Goal: Transaction & Acquisition: Purchase product/service

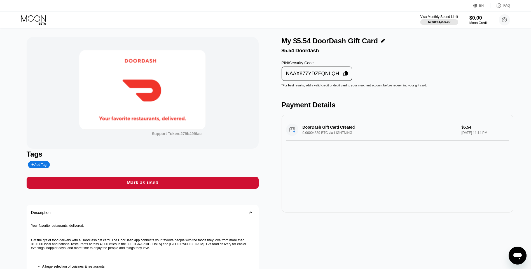
click at [231, 172] on div "Support Token: 279b499fac Tags Add Tag Mark as used Description 󰅀 Your favorite…" at bounding box center [143, 194] width 232 height 314
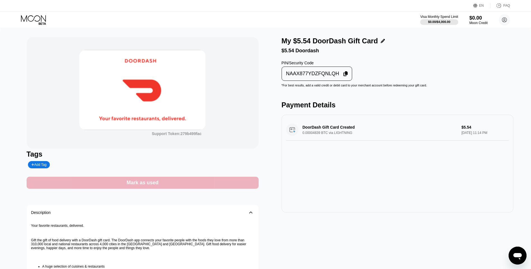
click at [236, 185] on div "Mark as used" at bounding box center [143, 183] width 232 height 12
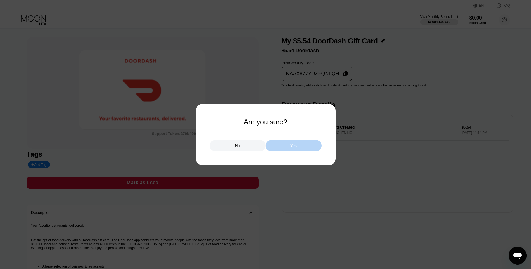
click at [281, 148] on div "Yes" at bounding box center [294, 145] width 56 height 11
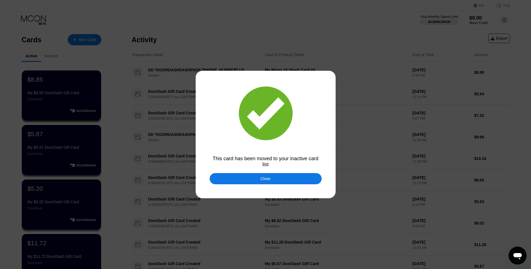
click at [235, 179] on div "Close" at bounding box center [266, 178] width 112 height 11
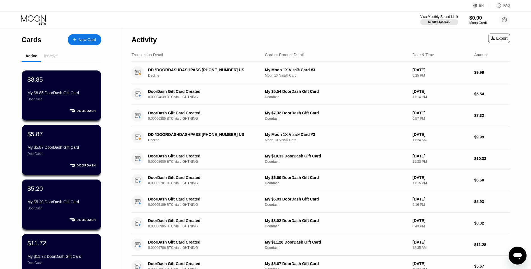
click at [91, 41] on div "New Card" at bounding box center [87, 40] width 17 height 5
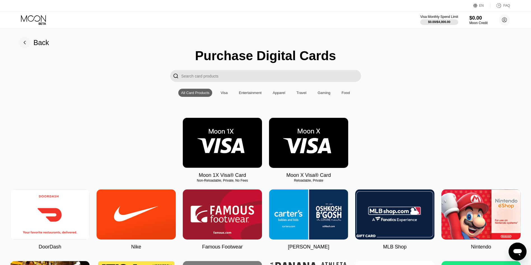
click at [53, 209] on img at bounding box center [49, 215] width 79 height 50
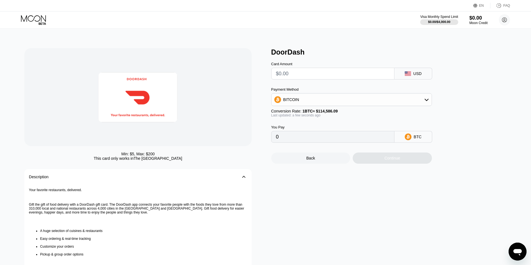
click at [355, 73] on input "text" at bounding box center [333, 73] width 114 height 11
type input "$5"
type input "0.00004364"
type input "$5."
click at [377, 160] on div "Continue" at bounding box center [392, 158] width 79 height 11
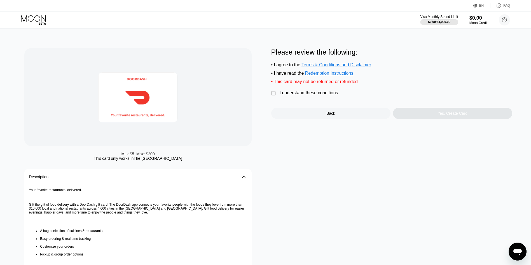
click at [323, 95] on div "I understand these conditions" at bounding box center [309, 92] width 59 height 5
click at [432, 114] on div "Yes, Create Card" at bounding box center [452, 113] width 119 height 11
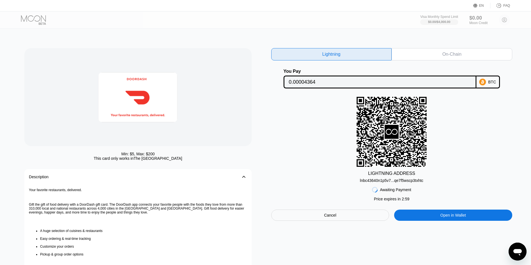
click at [385, 182] on div "lnbc43640n1p5v7...qe7f5wscp3txhtc" at bounding box center [392, 180] width 64 height 4
click at [401, 182] on div "lnbc43640n1p5v7...qe7f5wscp3txhtc" at bounding box center [392, 180] width 64 height 4
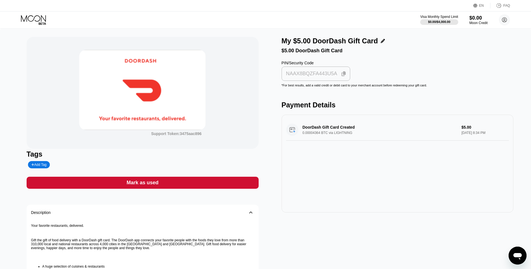
click at [307, 77] on div "NAAX8BQZFA443U5A" at bounding box center [311, 74] width 51 height 6
click at [165, 192] on div "Support Token: 3475aac896 Tags Add Tag Mark as used Description 󰅀 Your favorite…" at bounding box center [143, 194] width 232 height 314
click at [168, 185] on div "Mark as used" at bounding box center [143, 183] width 232 height 12
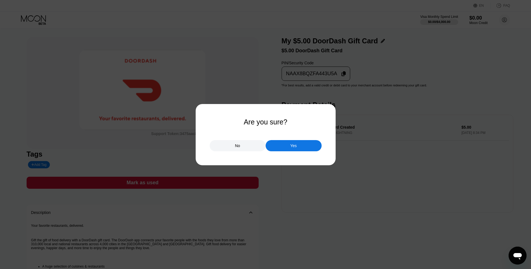
click at [293, 144] on div "Yes" at bounding box center [293, 145] width 6 height 5
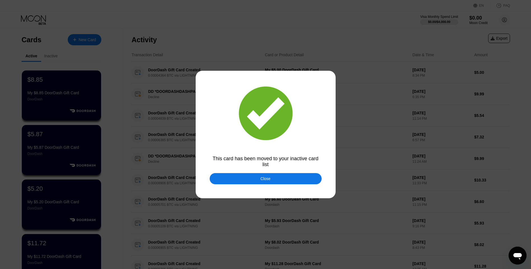
click at [256, 179] on div "Close" at bounding box center [266, 178] width 112 height 11
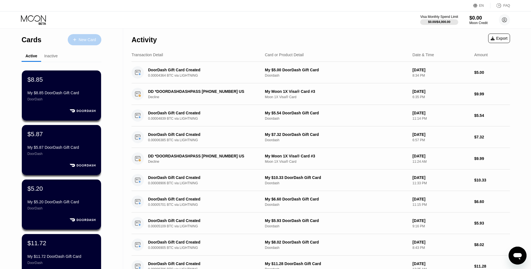
click at [79, 36] on div "New Card" at bounding box center [85, 39] width 34 height 11
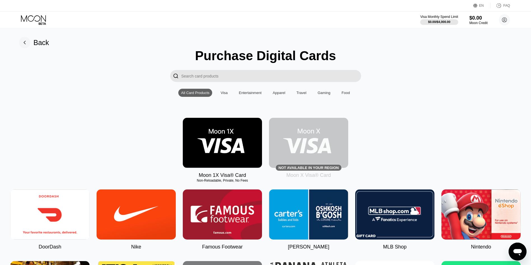
click at [61, 215] on img at bounding box center [49, 215] width 79 height 50
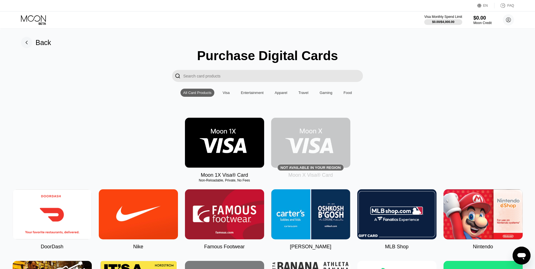
type input "0"
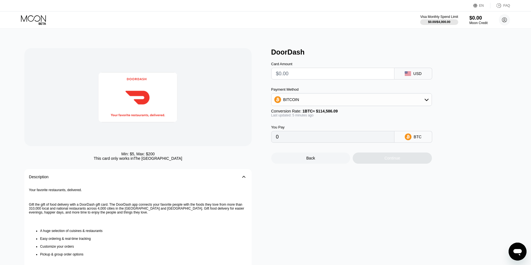
click at [299, 73] on input "text" at bounding box center [333, 73] width 114 height 11
type input "$7"
type input "0.00006109"
click at [311, 73] on input "$7" at bounding box center [333, 73] width 114 height 11
type input "$7.6"
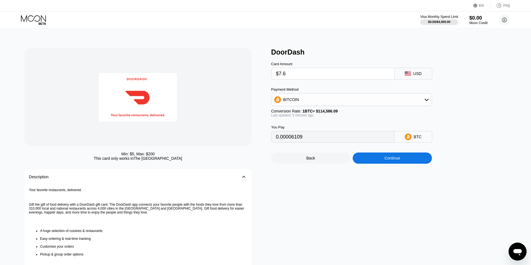
type input "0.00006633"
type input "$7.67"
type input "0.00006694"
type input "$7.67"
click at [403, 162] on div "Continue" at bounding box center [392, 158] width 79 height 11
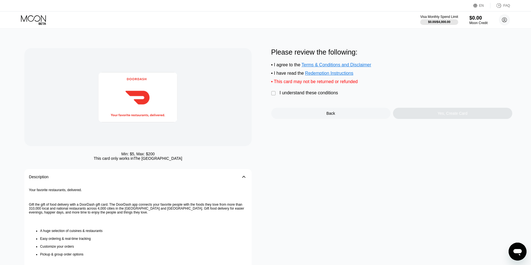
click at [317, 95] on div "I understand these conditions" at bounding box center [309, 92] width 59 height 5
click at [446, 119] on div "Yes, Create Card" at bounding box center [452, 113] width 119 height 11
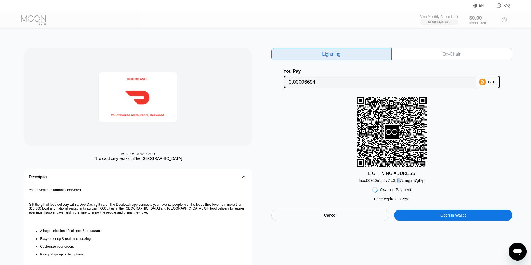
click at [398, 181] on div "lnbc66940n1p5v7...3ph7xtnqpm7gf7p" at bounding box center [392, 180] width 66 height 4
drag, startPoint x: 398, startPoint y: 181, endPoint x: 382, endPoint y: 183, distance: 16.3
click at [382, 183] on div "lnbc66940n1p5v7...3ph7xtnqpm7gf7p" at bounding box center [392, 180] width 66 height 4
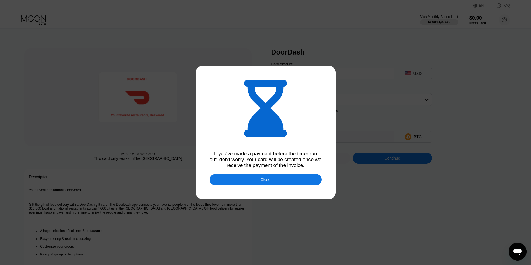
click at [49, 195] on div at bounding box center [267, 134] width 535 height 269
click at [265, 182] on div "Close" at bounding box center [266, 180] width 10 height 4
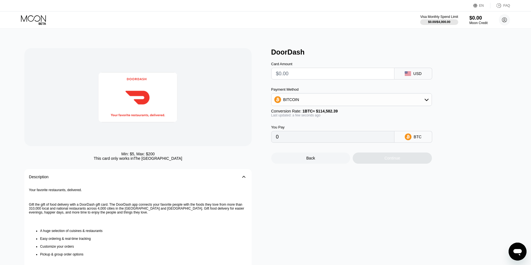
click at [32, 14] on div "Visa Monthly Spend Limit $0.00 / $4,000.00 $0.00 Moon Credit h.aftermath943@pas…" at bounding box center [265, 19] width 531 height 17
click at [41, 15] on icon at bounding box center [34, 20] width 26 height 10
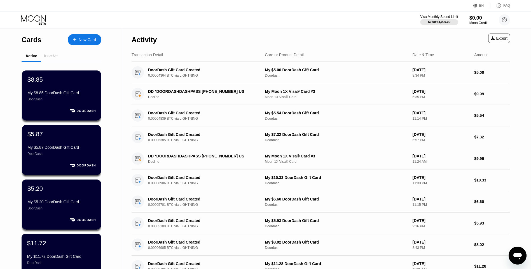
click at [80, 257] on div "My $11.72 DoorDash Gift Card" at bounding box center [61, 256] width 69 height 4
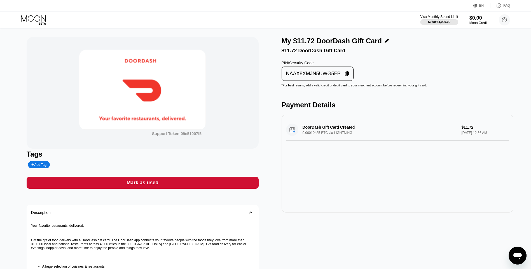
click at [329, 87] on div "My $11.72 DoorDash Gift Card $11.72 DoorDash Gift Card PIN/Security Code NAAX8X…" at bounding box center [398, 194] width 232 height 314
click at [329, 77] on div "NAAX8XMJN5UWG5FP" at bounding box center [313, 74] width 55 height 6
drag, startPoint x: 168, startPoint y: 198, endPoint x: 174, endPoint y: 185, distance: 14.0
click at [171, 193] on div "Support Token: 09e51007f5 Tags Add Tag Mark as used Description 󰅀 Your favorite…" at bounding box center [143, 194] width 232 height 314
click at [175, 184] on div "Mark as used" at bounding box center [143, 183] width 232 height 12
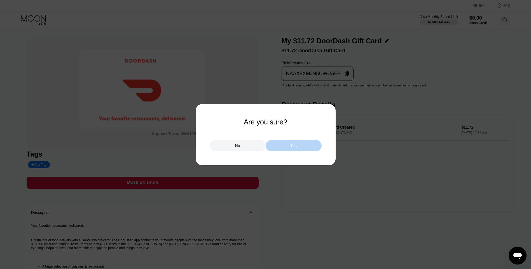
drag, startPoint x: 274, startPoint y: 142, endPoint x: 279, endPoint y: 142, distance: 5.1
click at [274, 142] on div "Yes" at bounding box center [294, 145] width 56 height 11
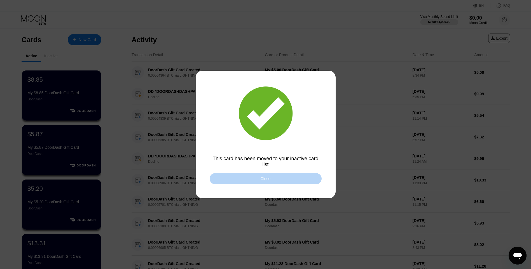
click at [244, 181] on div "Close" at bounding box center [266, 178] width 112 height 11
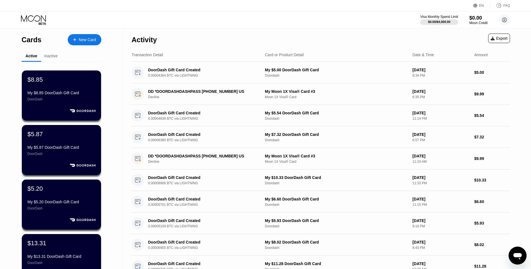
click at [61, 246] on div "$13.31" at bounding box center [61, 243] width 68 height 7
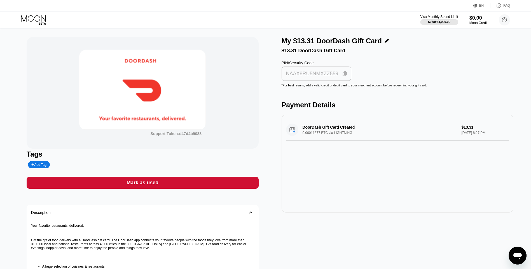
click at [301, 79] on div "NAAX8RU5NMXZZ559" at bounding box center [316, 73] width 67 height 11
drag, startPoint x: 318, startPoint y: 131, endPoint x: 297, endPoint y: 127, distance: 21.4
click at [311, 130] on div "DoorDash Gift Card Created 0.00011877 BTC via LIGHTNING $13.31 Aug 24, 2025 8:2…" at bounding box center [397, 130] width 223 height 22
click at [31, 22] on icon at bounding box center [34, 20] width 26 height 10
